Goal: Find specific page/section: Find specific page/section

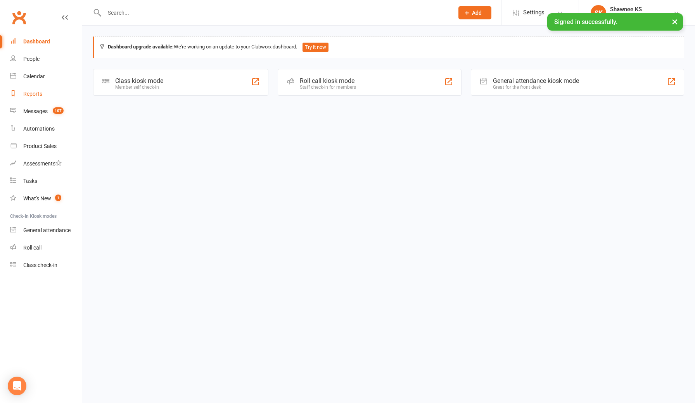
click at [33, 95] on div "Reports" at bounding box center [32, 94] width 19 height 6
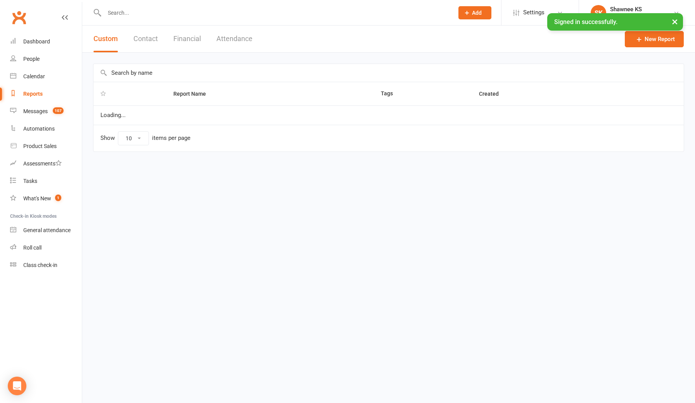
select select "100"
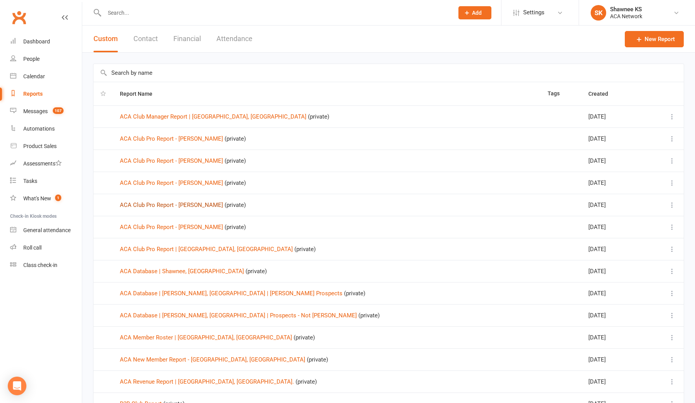
scroll to position [5, 0]
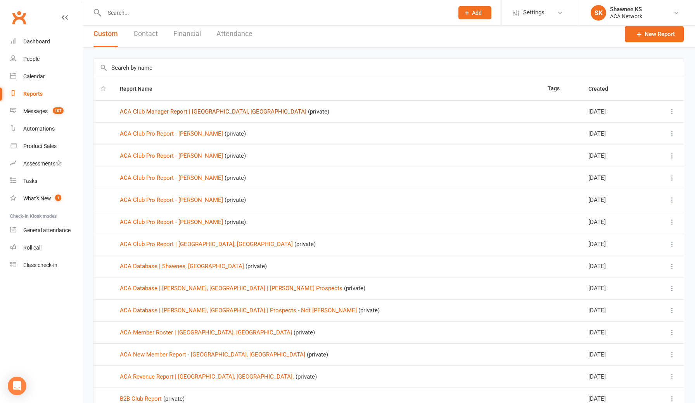
click at [193, 113] on link "ACA Club Manager Report | [GEOGRAPHIC_DATA], [GEOGRAPHIC_DATA]" at bounding box center [213, 111] width 187 height 7
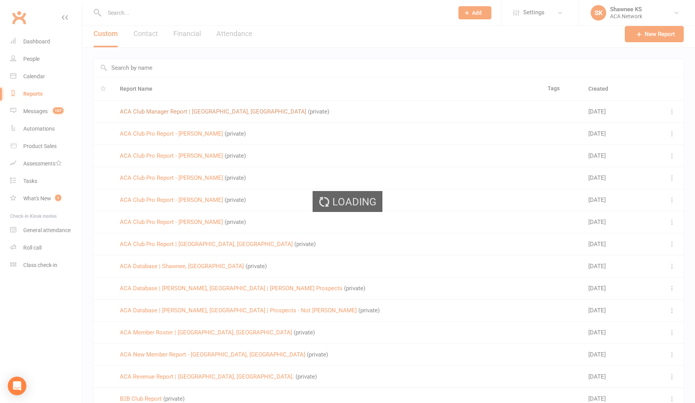
click at [193, 113] on div "Loading" at bounding box center [347, 201] width 695 height 403
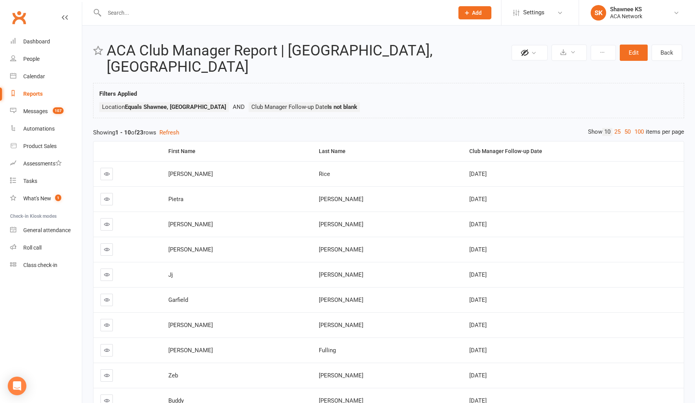
click at [36, 94] on div "Reports" at bounding box center [32, 94] width 19 height 6
select select "100"
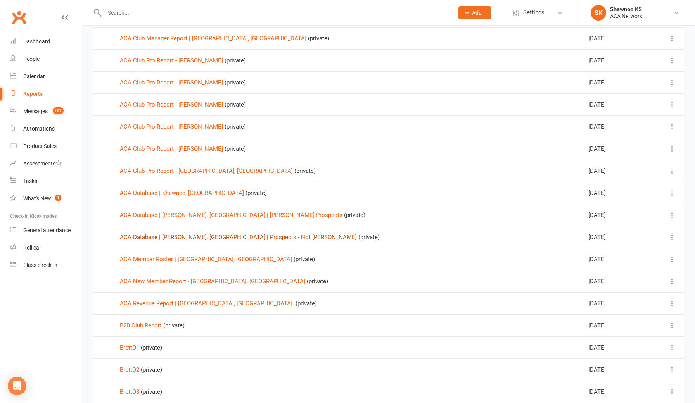
scroll to position [81, 0]
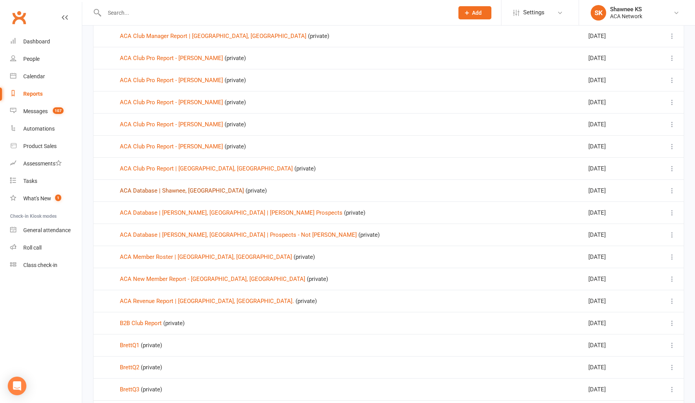
click at [184, 192] on link "ACA Database | Shawnee, [GEOGRAPHIC_DATA]" at bounding box center [182, 190] width 124 height 7
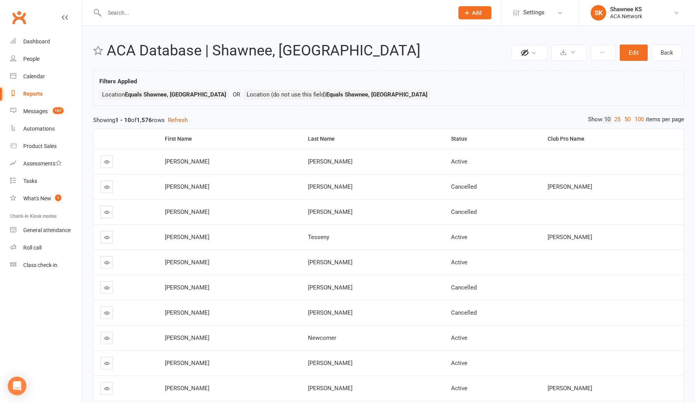
click at [37, 96] on div "Reports" at bounding box center [32, 94] width 19 height 6
select select "100"
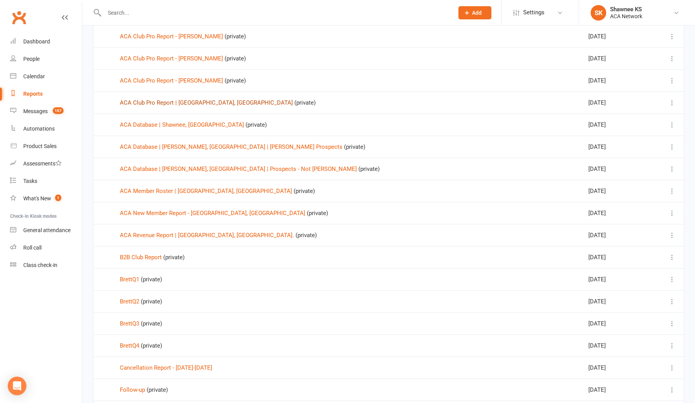
scroll to position [161, 0]
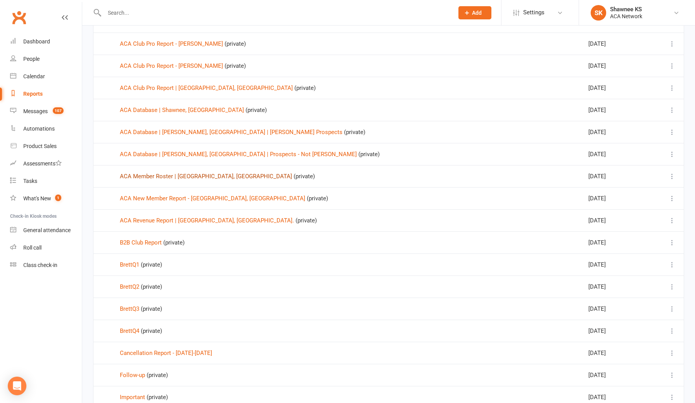
click at [185, 177] on link "ACA Member Roster | [GEOGRAPHIC_DATA], [GEOGRAPHIC_DATA]" at bounding box center [206, 176] width 172 height 7
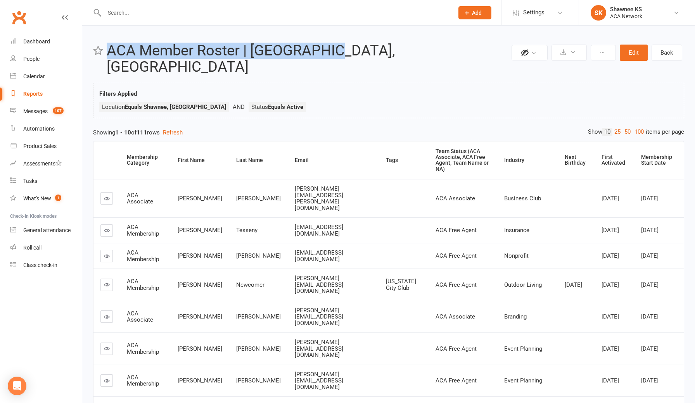
drag, startPoint x: 336, startPoint y: 48, endPoint x: 107, endPoint y: 52, distance: 229.3
click at [107, 52] on h2 "ACA Member Roster | [GEOGRAPHIC_DATA], [GEOGRAPHIC_DATA]" at bounding box center [308, 59] width 403 height 33
copy h2 "ACA Member Roster | [GEOGRAPHIC_DATA], [GEOGRAPHIC_DATA]"
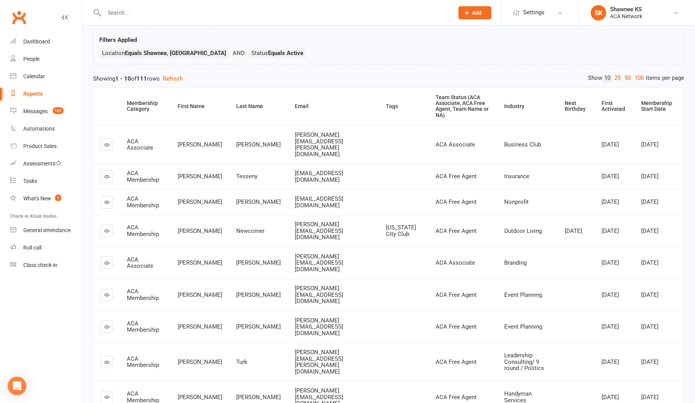
scroll to position [56, 0]
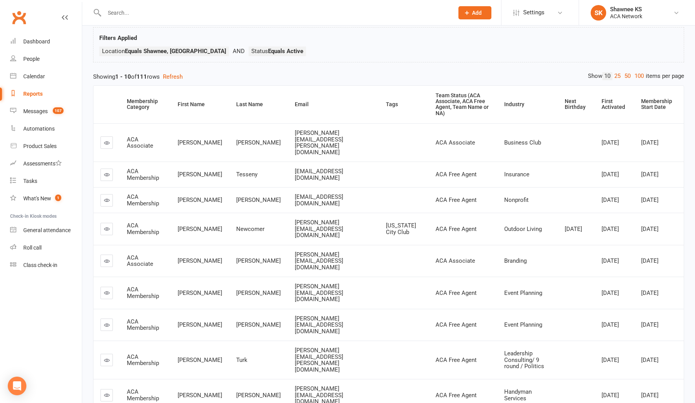
click at [36, 95] on div "Reports" at bounding box center [32, 94] width 19 height 6
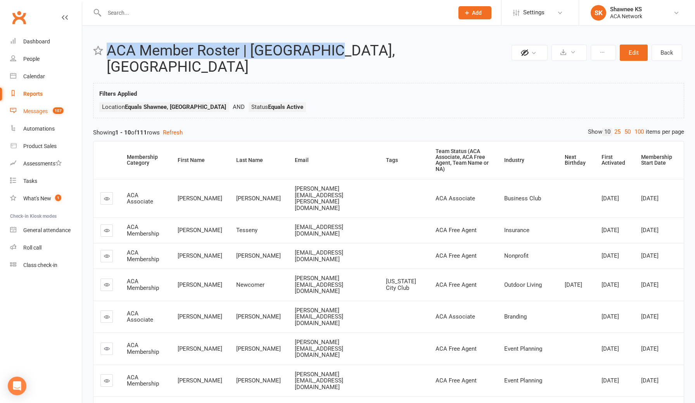
select select "100"
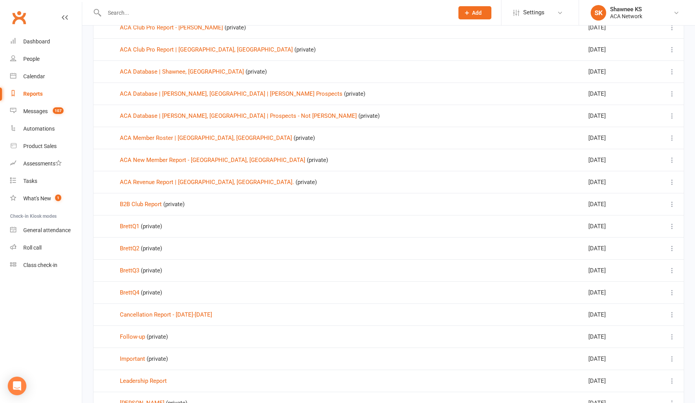
scroll to position [200, 0]
click at [186, 184] on link "ACA Revenue Report | [GEOGRAPHIC_DATA], [GEOGRAPHIC_DATA]." at bounding box center [207, 182] width 174 height 7
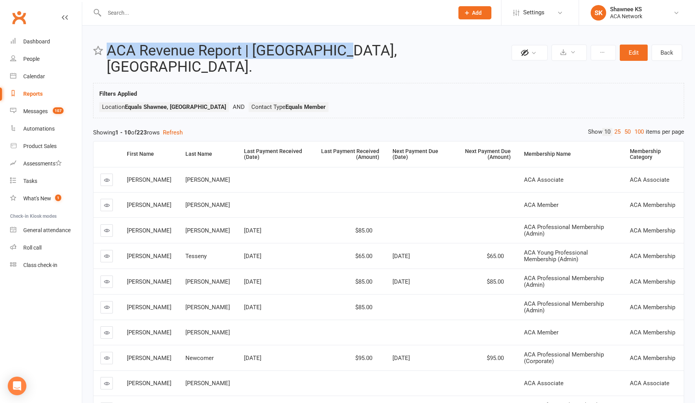
drag, startPoint x: 341, startPoint y: 50, endPoint x: 107, endPoint y: 50, distance: 234.3
click at [107, 50] on h2 "ACA Revenue Report | [GEOGRAPHIC_DATA], [GEOGRAPHIC_DATA]." at bounding box center [308, 59] width 403 height 33
copy h2 "ACA Revenue Report | [GEOGRAPHIC_DATA], [GEOGRAPHIC_DATA]."
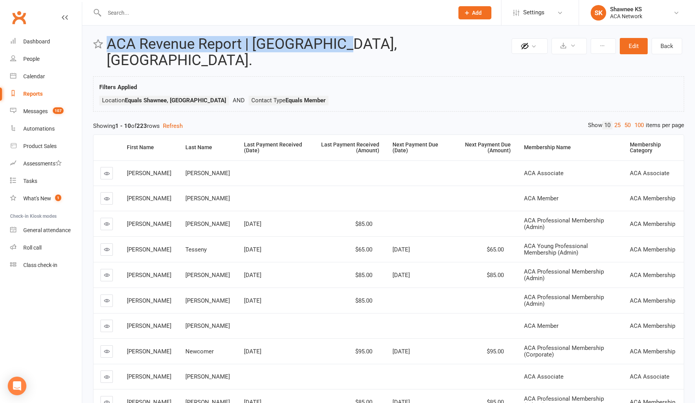
scroll to position [8, 0]
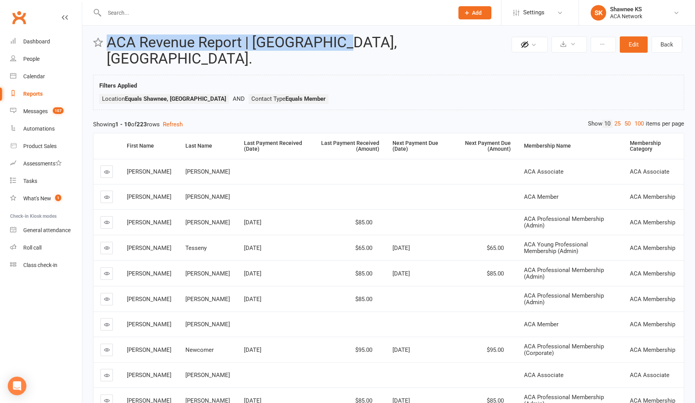
click at [38, 96] on div "Reports" at bounding box center [32, 94] width 19 height 6
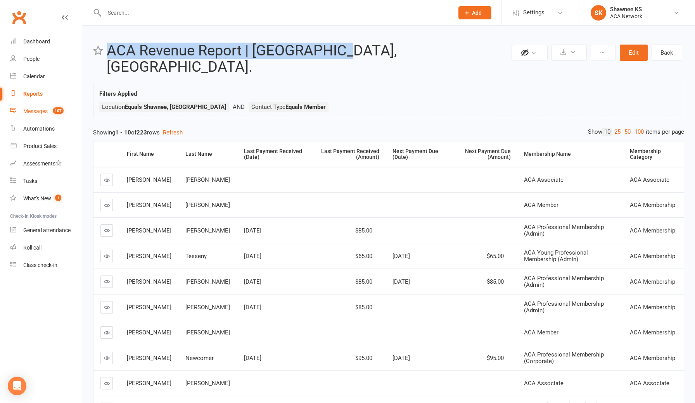
select select "100"
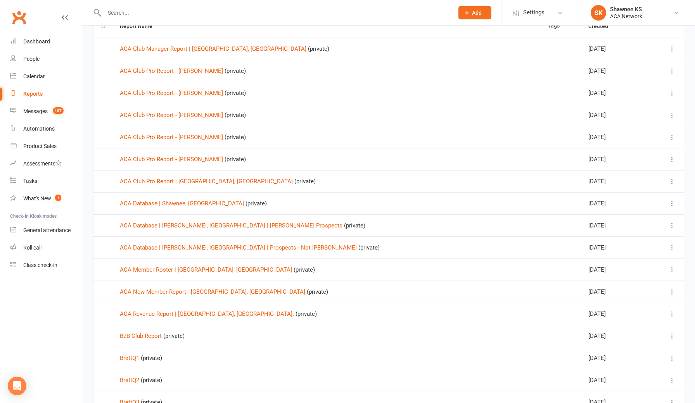
scroll to position [69, 0]
click at [203, 182] on link "ACA Club Pro Report | [GEOGRAPHIC_DATA], [GEOGRAPHIC_DATA]" at bounding box center [206, 180] width 173 height 7
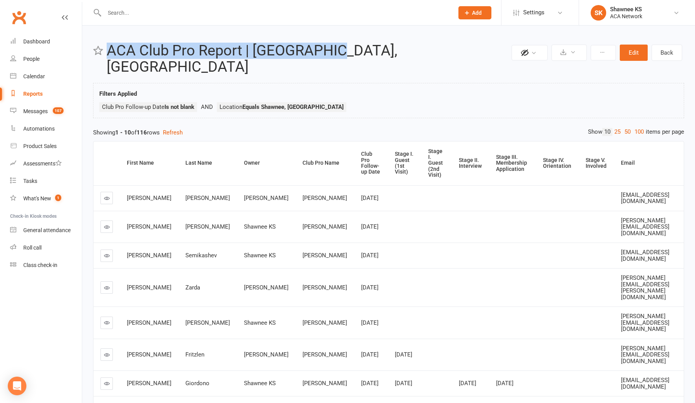
drag, startPoint x: 341, startPoint y: 50, endPoint x: 110, endPoint y: 55, distance: 230.9
click at [110, 55] on h2 "ACA Club Pro Report | [GEOGRAPHIC_DATA], [GEOGRAPHIC_DATA]" at bounding box center [308, 59] width 403 height 33
copy h2 "ACA Club Pro Report | [GEOGRAPHIC_DATA], [GEOGRAPHIC_DATA]"
